Goal: Use online tool/utility: Utilize a website feature to perform a specific function

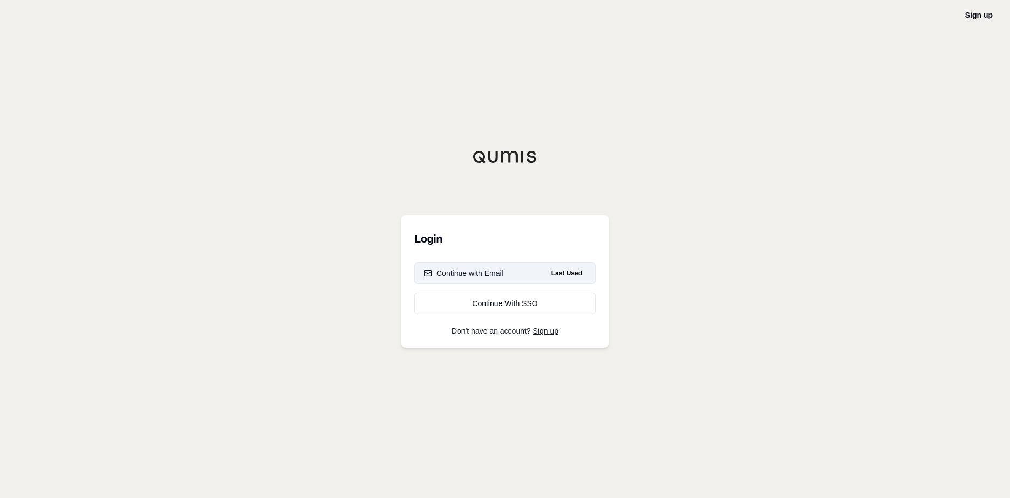
click at [468, 269] on div "Continue with Email" at bounding box center [463, 273] width 80 height 11
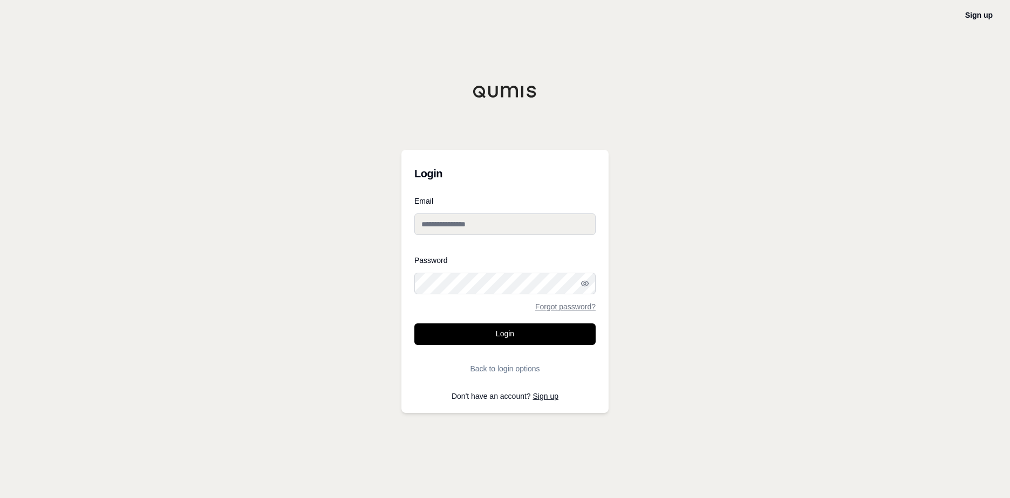
click at [458, 222] on input "Email" at bounding box center [504, 225] width 181 height 22
click at [458, 221] on input "Email" at bounding box center [504, 225] width 181 height 22
type input "**********"
click at [503, 332] on button "Login" at bounding box center [504, 335] width 181 height 22
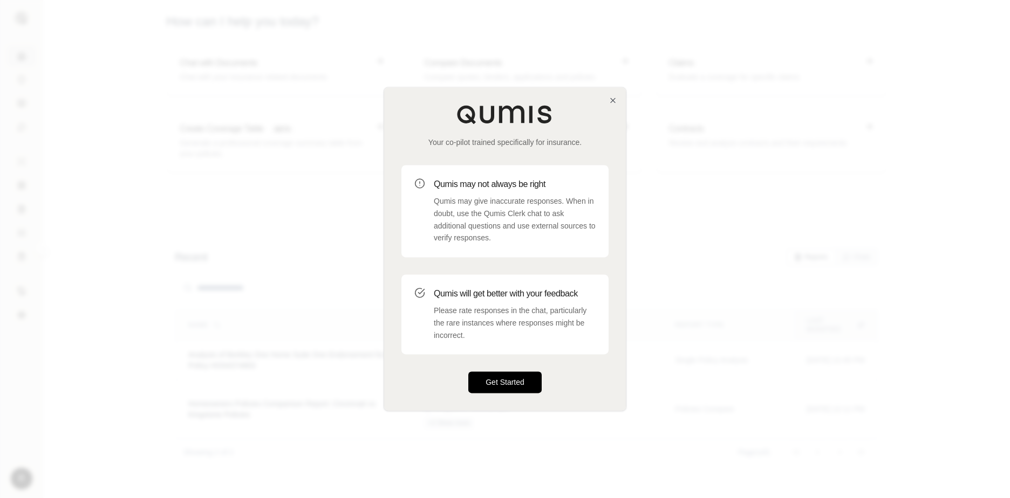
click at [485, 385] on button "Get Started" at bounding box center [504, 383] width 73 height 22
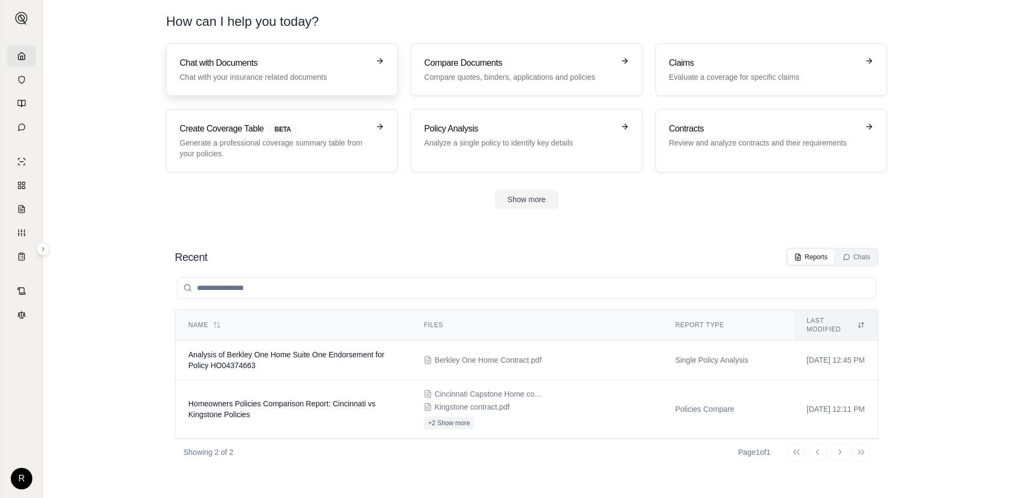
click at [286, 65] on h3 "Chat with Documents" at bounding box center [274, 63] width 189 height 13
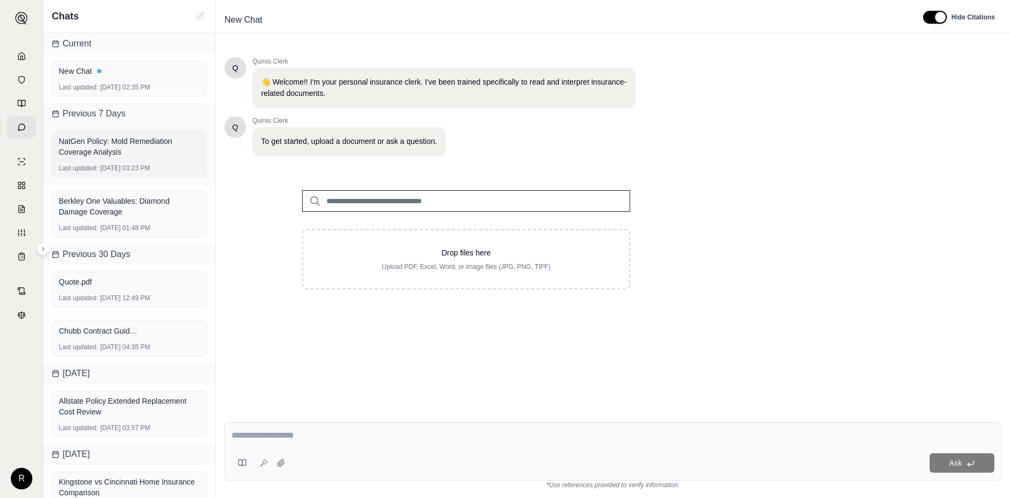
click at [136, 139] on div "NatGen Policy: Mold Remediation Coverage Analysis" at bounding box center [129, 147] width 141 height 22
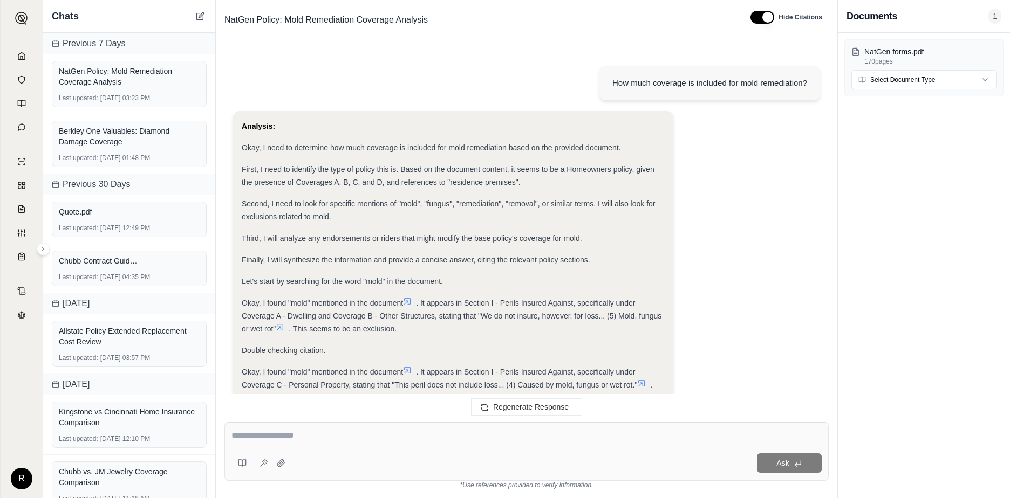
scroll to position [1417, 0]
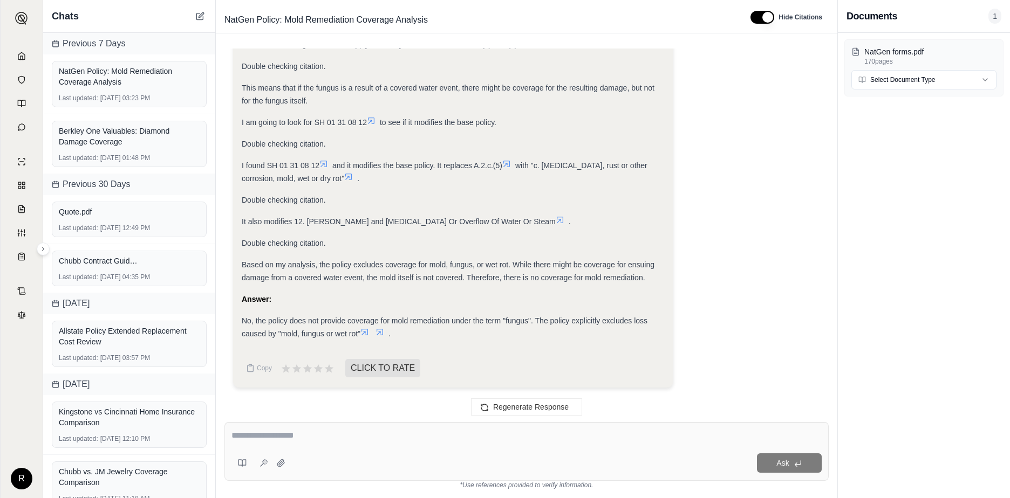
click at [332, 442] on div at bounding box center [526, 437] width 590 height 17
click at [320, 442] on div at bounding box center [526, 437] width 590 height 17
drag, startPoint x: 311, startPoint y: 436, endPoint x: 225, endPoint y: 440, distance: 85.8
click at [225, 440] on div "Ask" at bounding box center [526, 451] width 604 height 59
type textarea "**********"
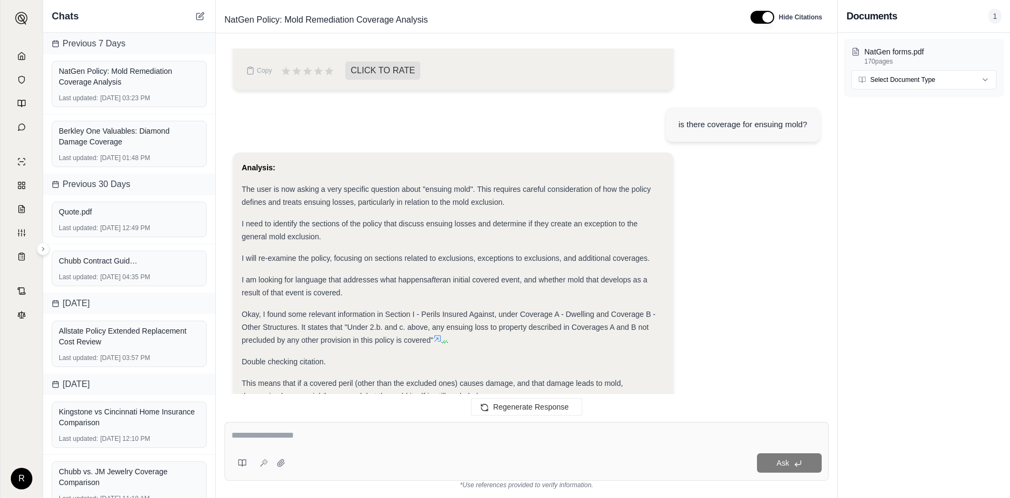
scroll to position [2092, 0]
